Goal: Obtain resource: Download file/media

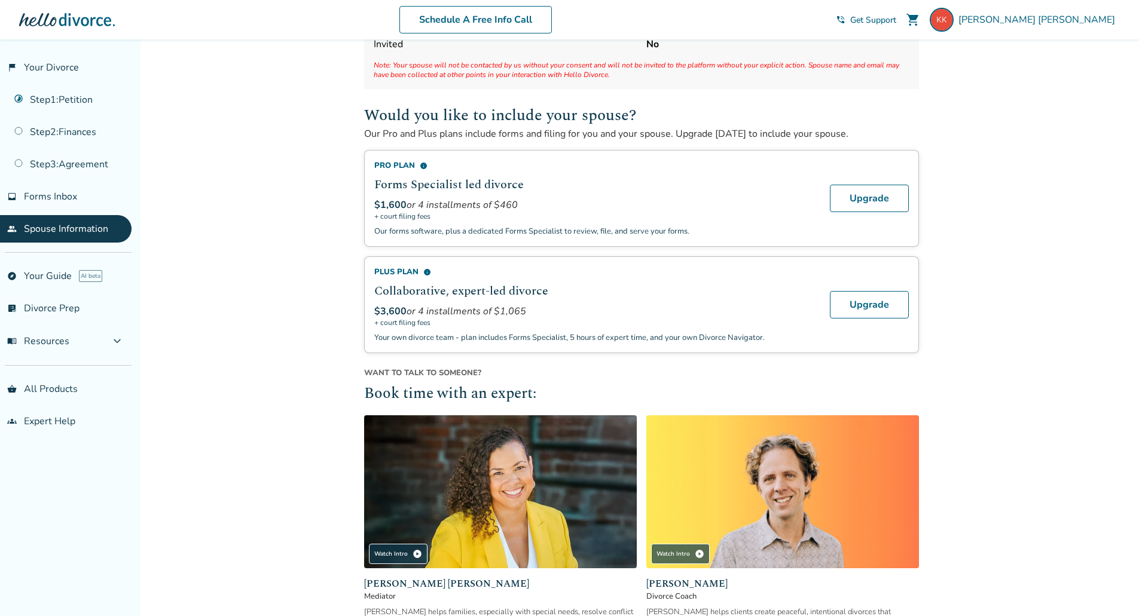
click at [384, 209] on span "$1,600" at bounding box center [390, 204] width 32 height 13
click at [425, 164] on span "info" at bounding box center [424, 166] width 8 height 8
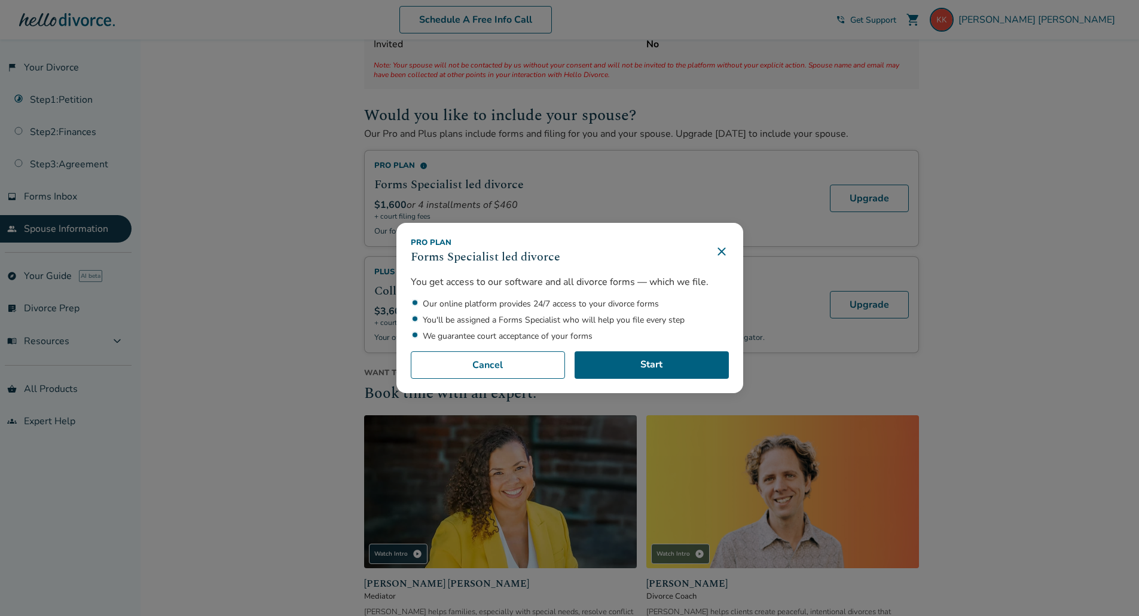
click at [724, 252] on icon at bounding box center [721, 251] width 14 height 14
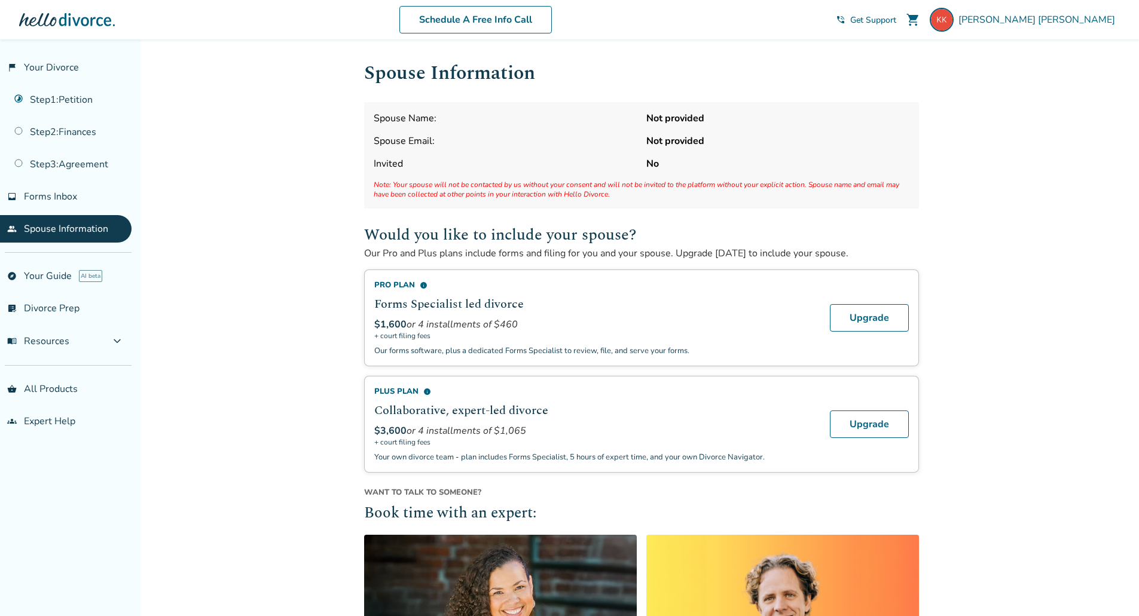
click at [420, 284] on span "info" at bounding box center [424, 286] width 8 height 8
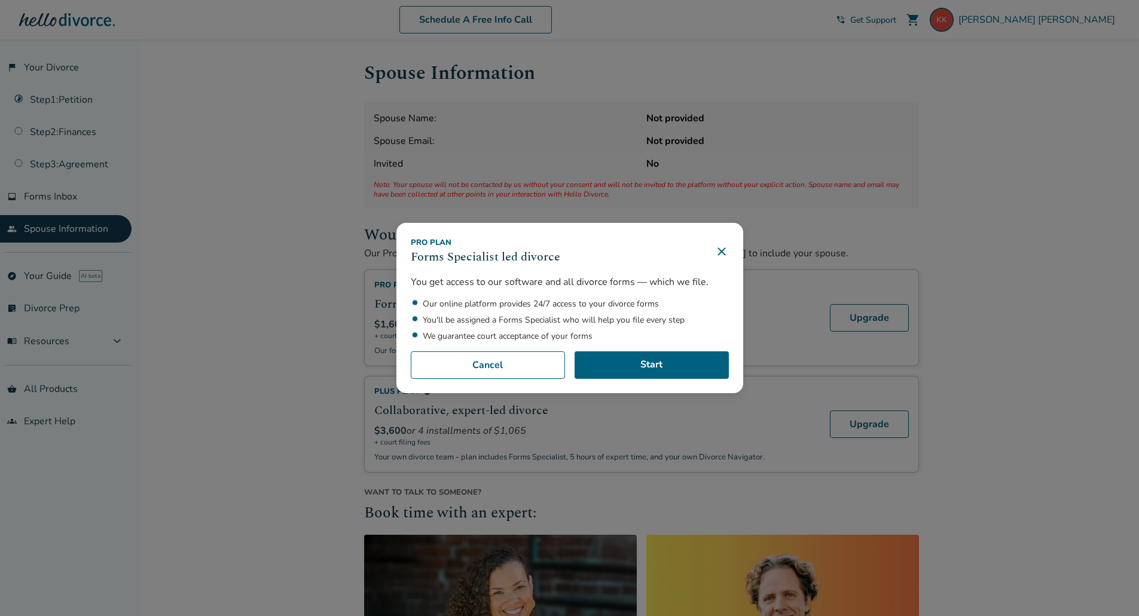
click at [868, 133] on div "Pro Plan Forms Specialist led divorce You get access to our software and all di…" at bounding box center [569, 308] width 1139 height 616
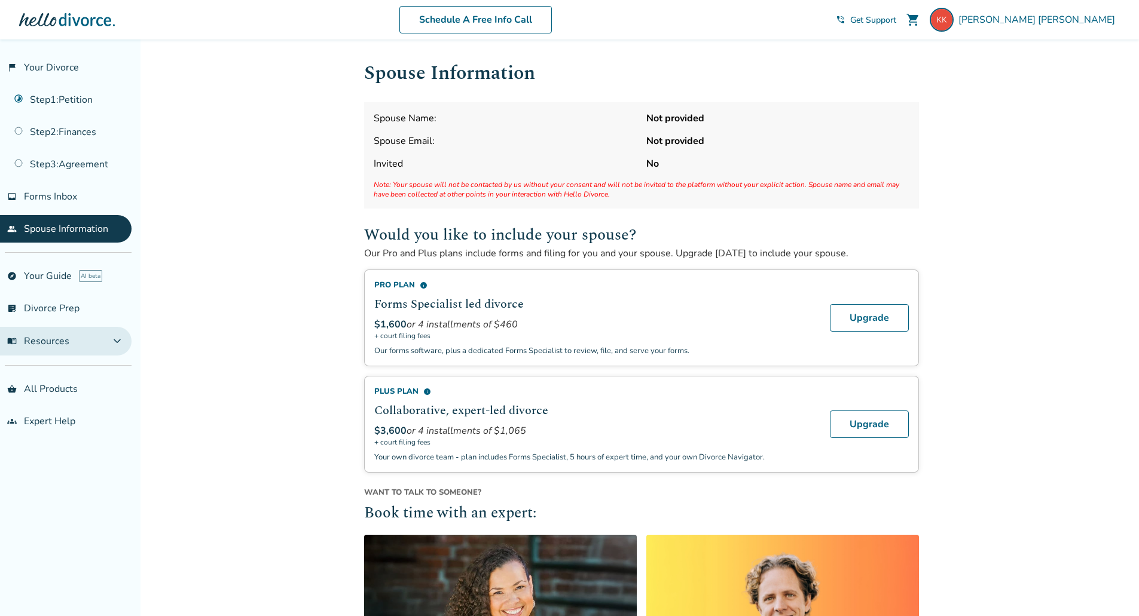
click at [52, 339] on span "menu_book Resources" at bounding box center [38, 341] width 62 height 13
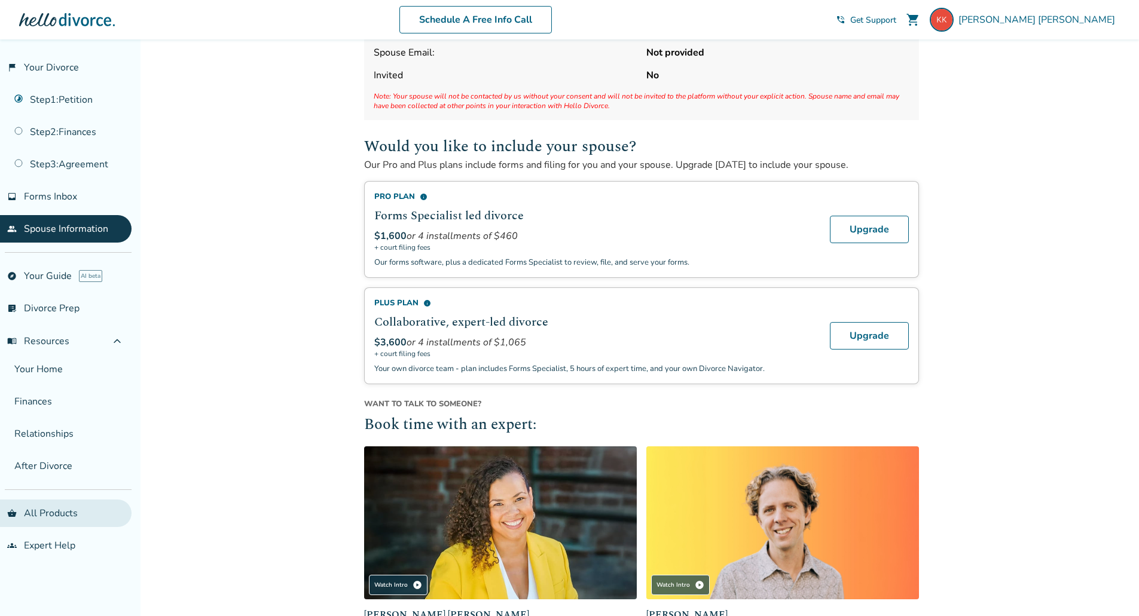
scroll to position [120, 0]
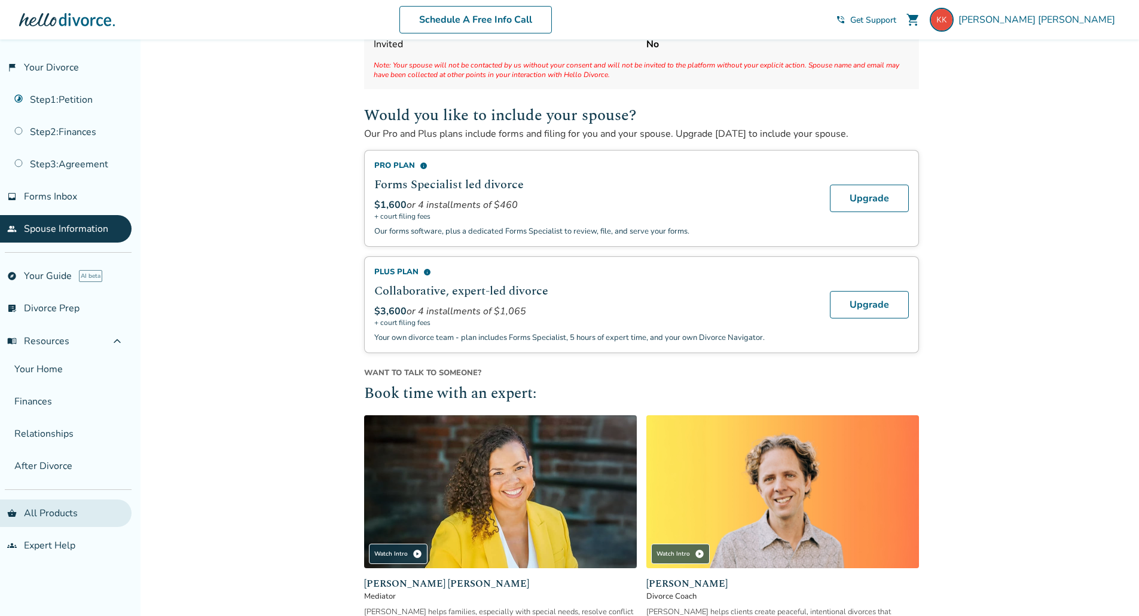
click at [56, 518] on link "shopping_basket All Products" at bounding box center [65, 513] width 131 height 27
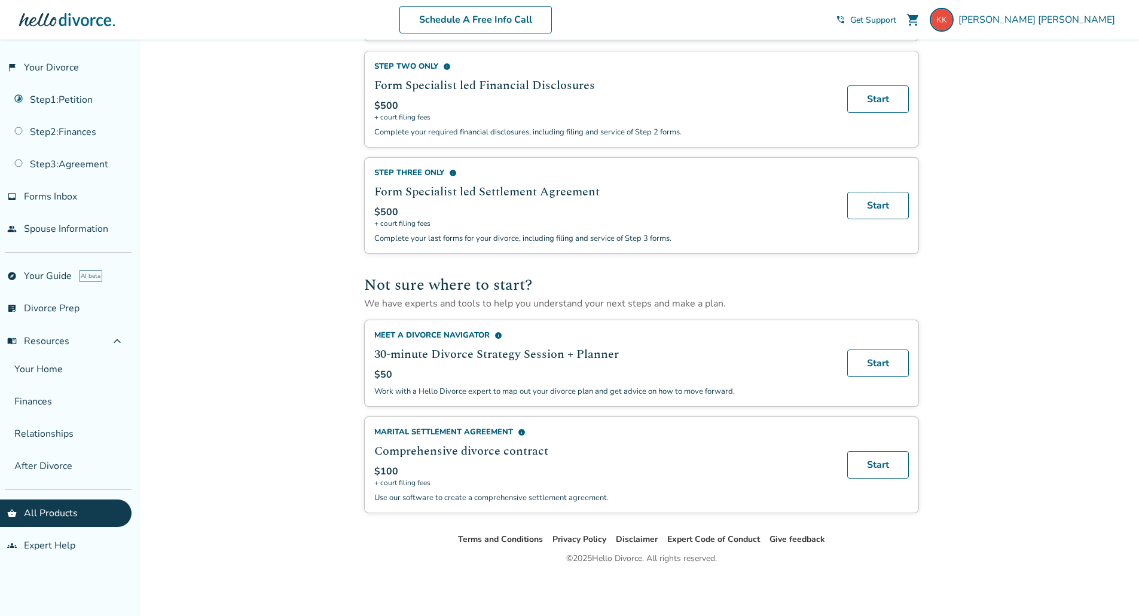
scroll to position [580, 0]
click at [523, 432] on span "info" at bounding box center [522, 433] width 8 height 8
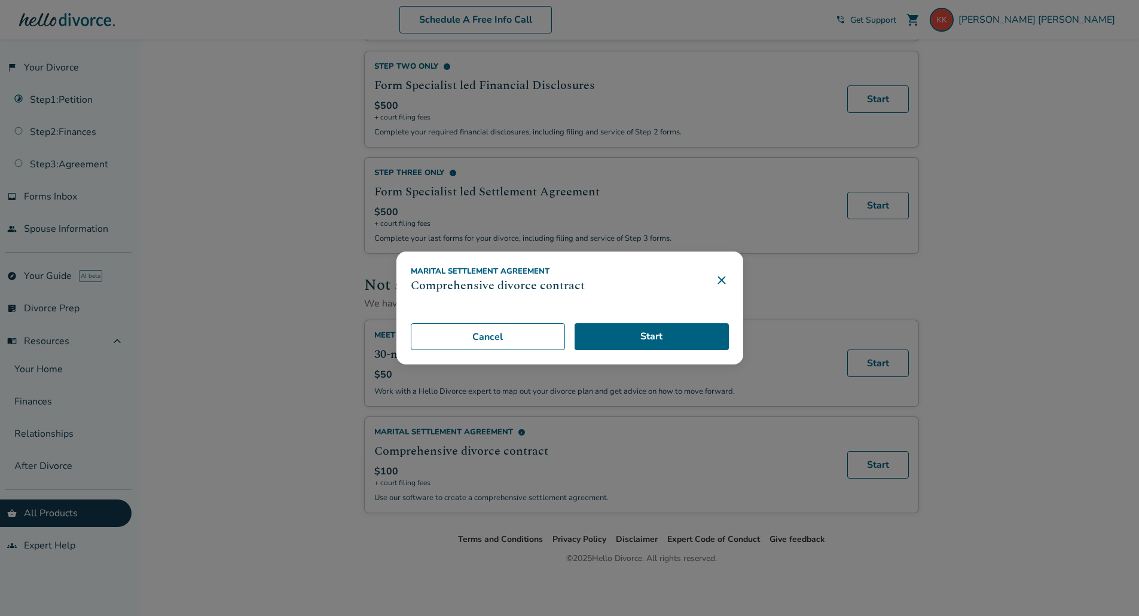
click at [727, 277] on icon at bounding box center [721, 280] width 14 height 14
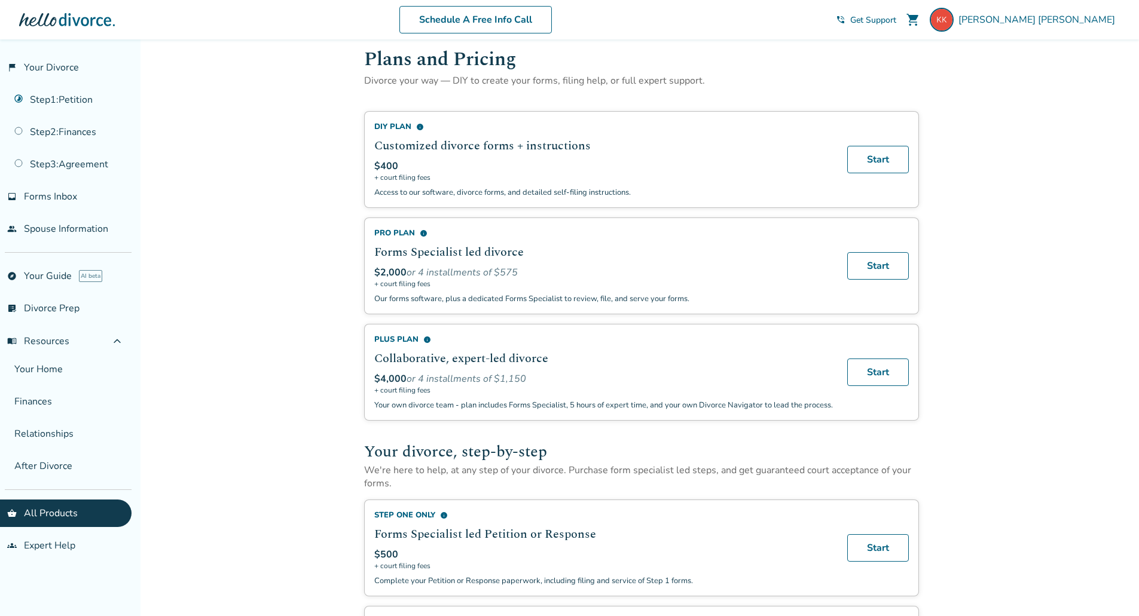
scroll to position [0, 0]
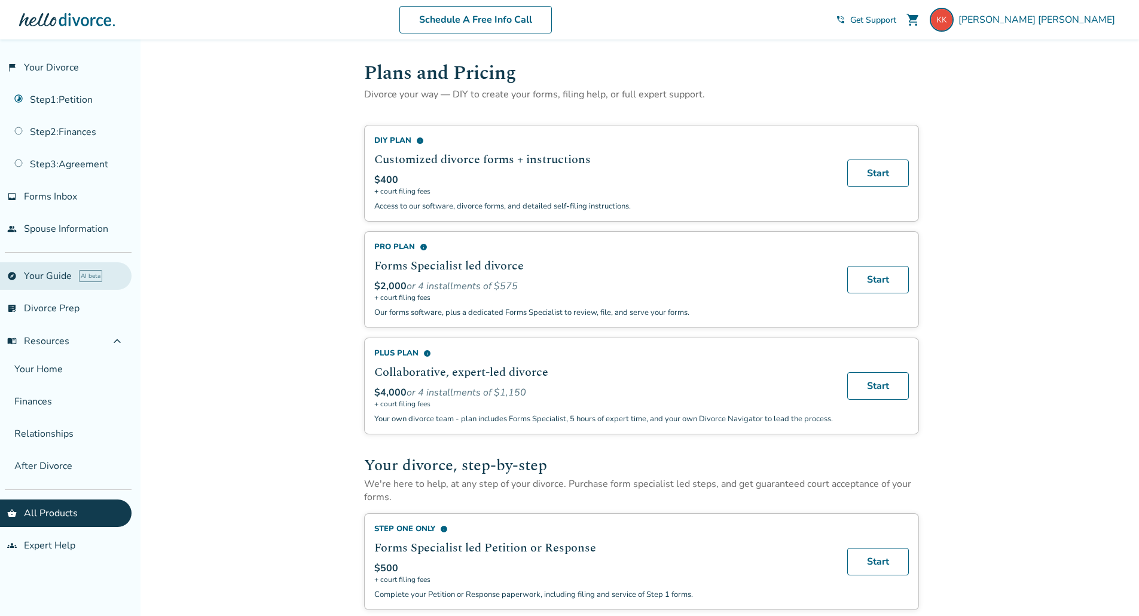
click at [44, 277] on link "explore Your Guide AI beta" at bounding box center [65, 275] width 131 height 27
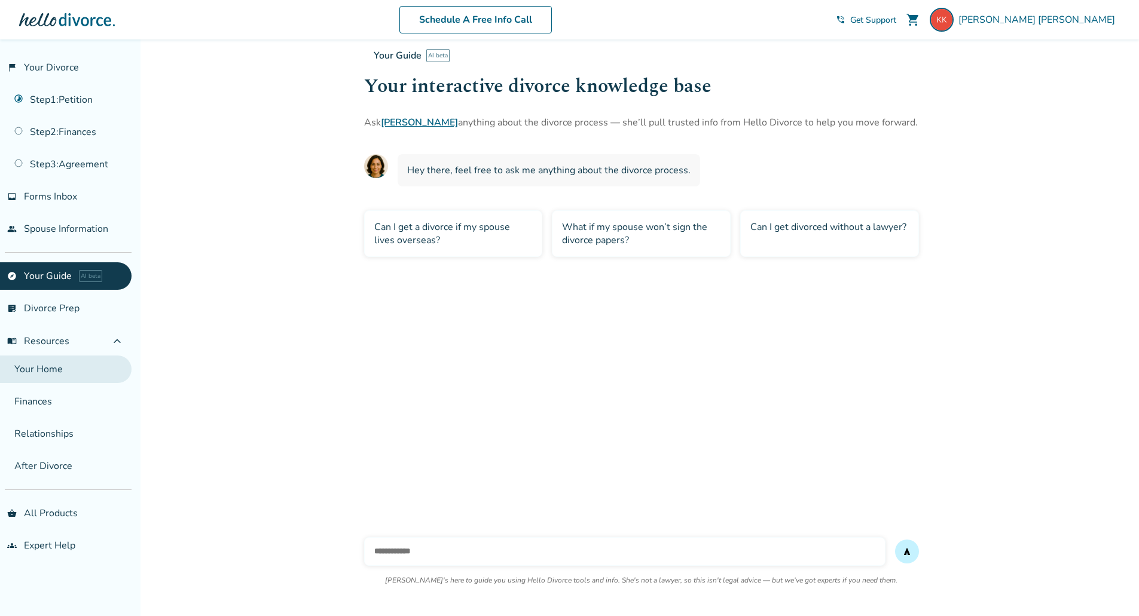
click at [42, 369] on link "Your Home" at bounding box center [65, 369] width 131 height 27
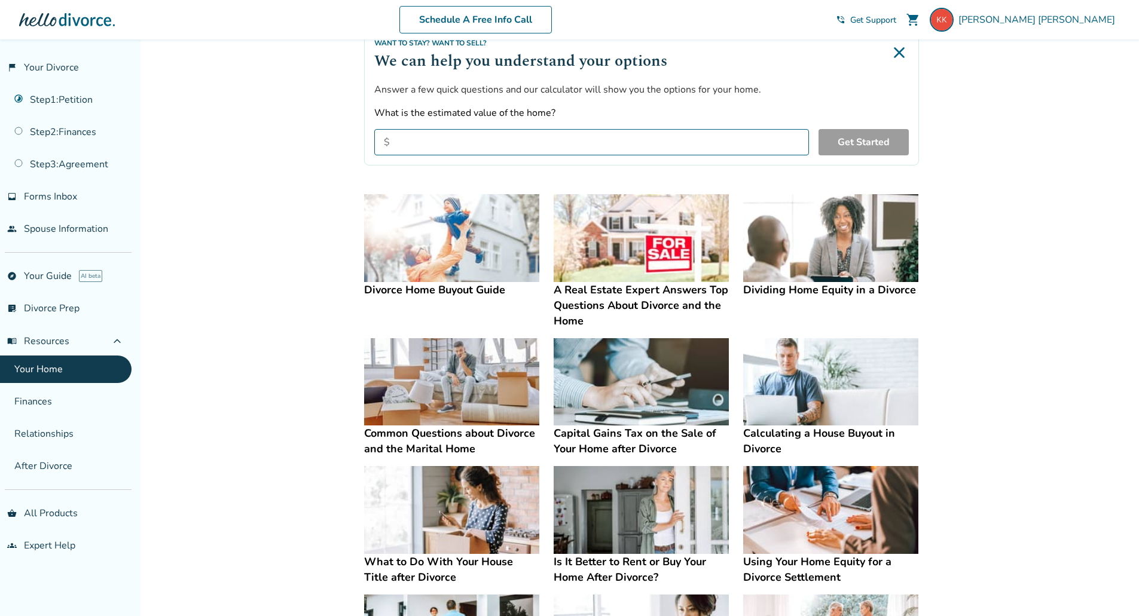
scroll to position [112, 0]
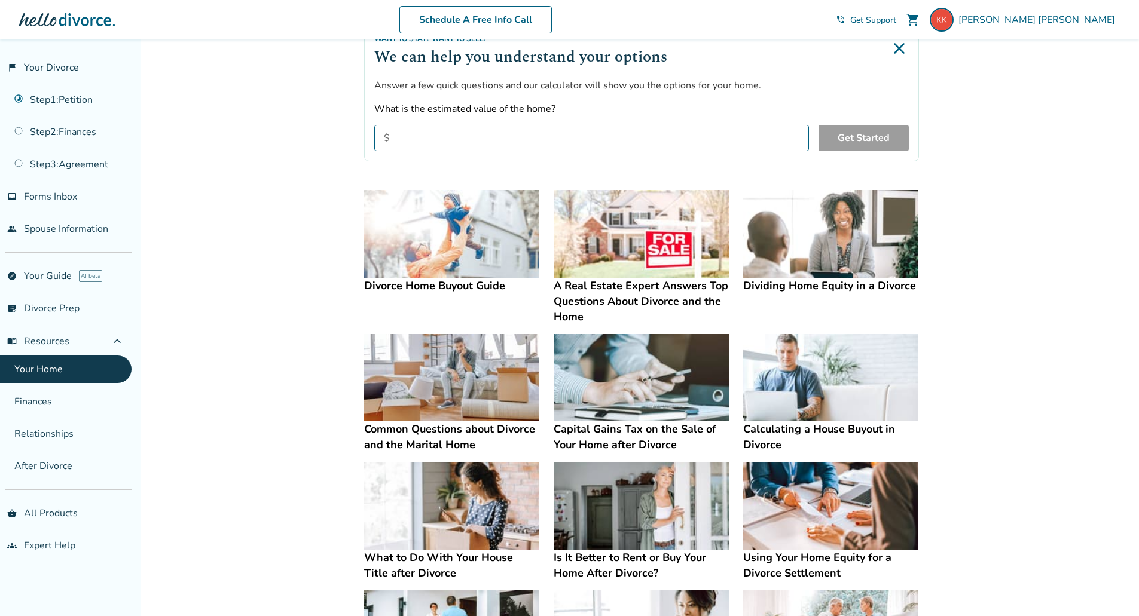
click at [442, 235] on img at bounding box center [451, 234] width 175 height 88
